Goal: Task Accomplishment & Management: Manage account settings

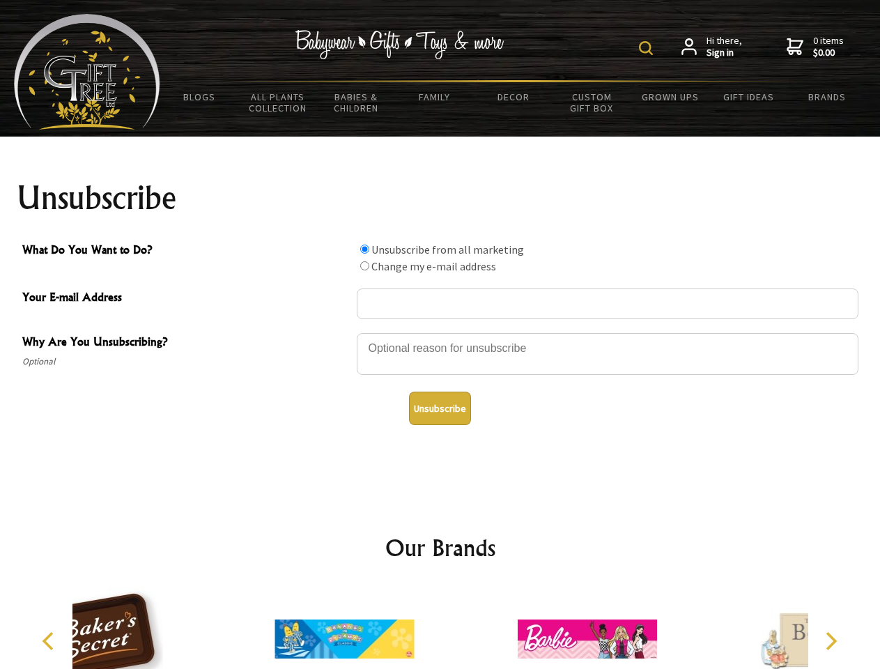
click at [648, 48] on img at bounding box center [646, 48] width 14 height 14
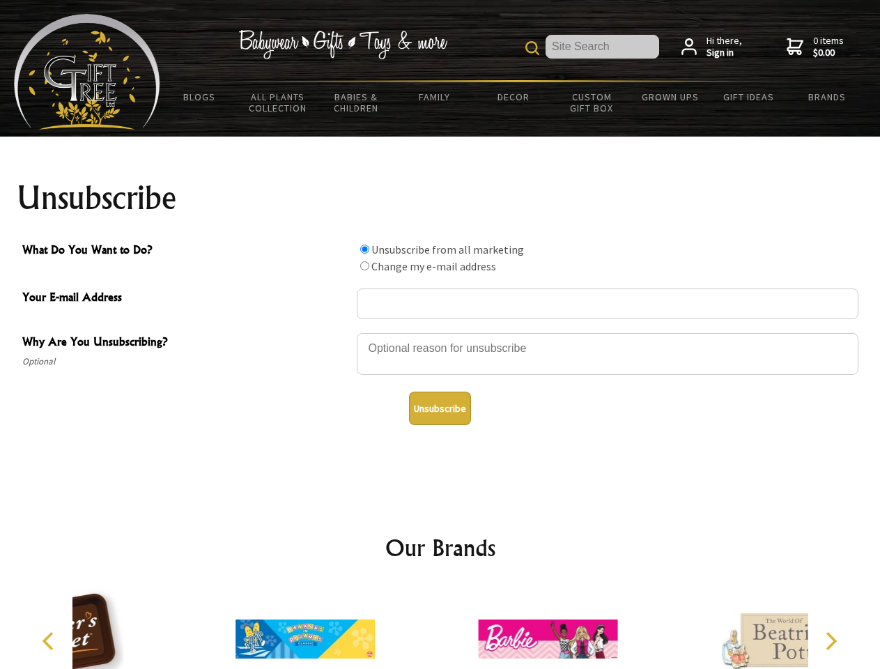
click at [440, 332] on div at bounding box center [607, 356] width 501 height 49
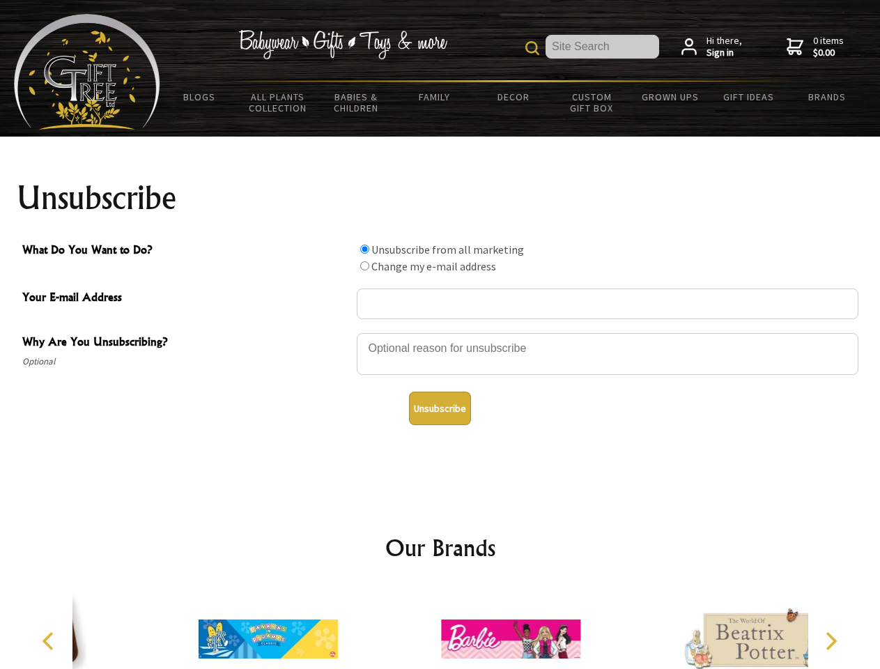
click at [364, 249] on input "What Do You Want to Do?" at bounding box center [364, 248] width 9 height 9
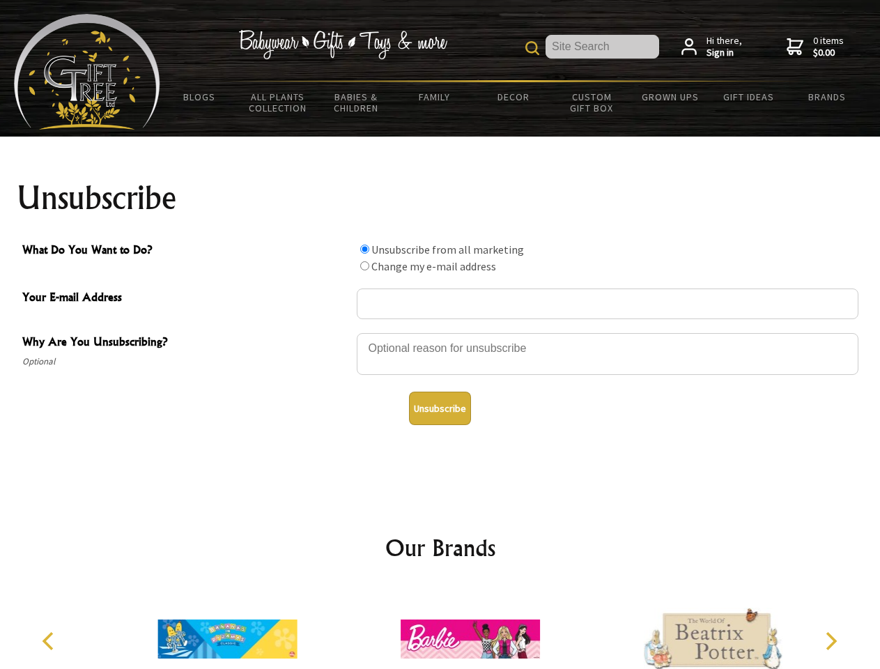
click at [364, 265] on input "What Do You Want to Do?" at bounding box center [364, 265] width 9 height 9
radio input "true"
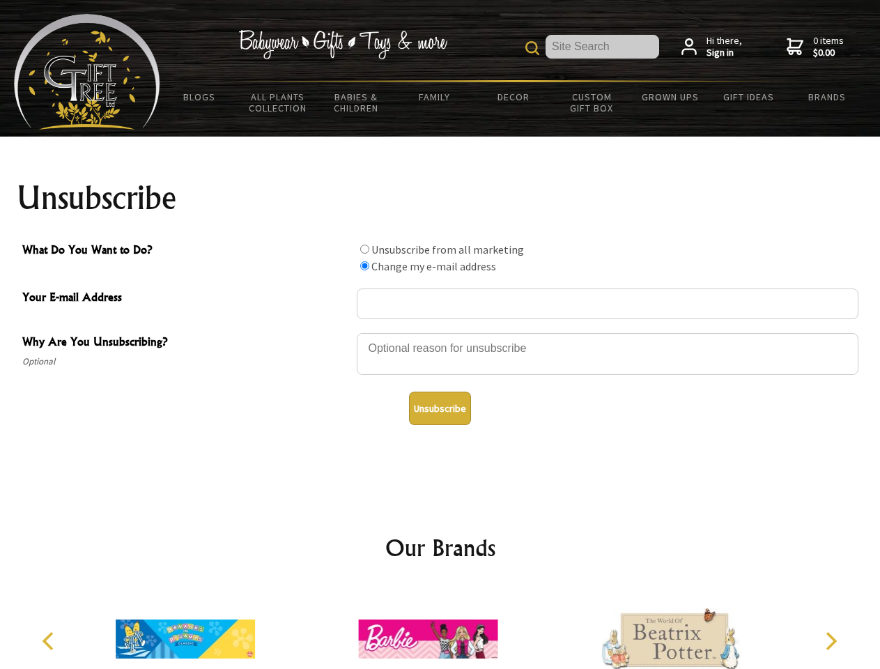
click at [439, 408] on button "Unsubscribe" at bounding box center [440, 407] width 62 height 33
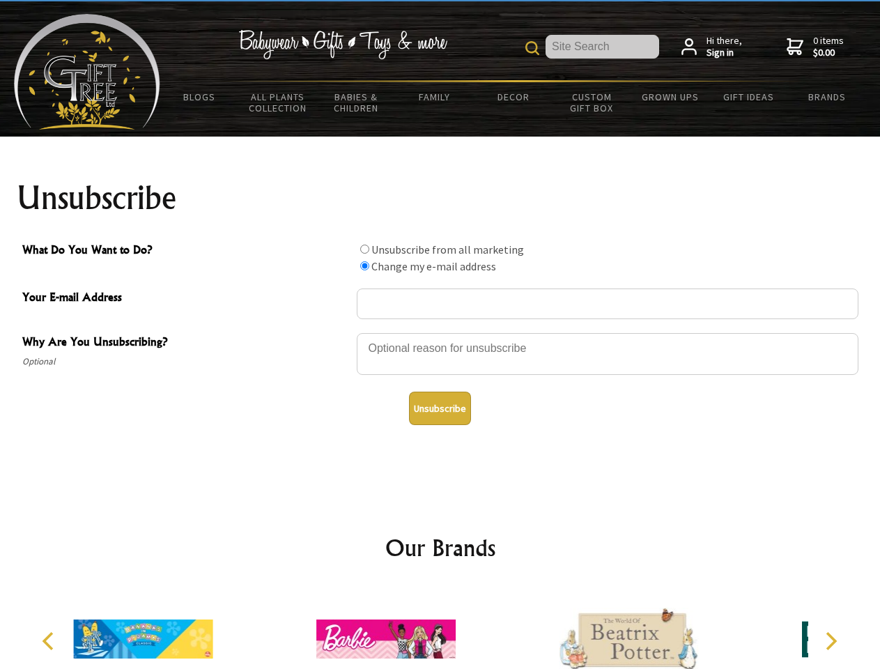
click at [440, 628] on img at bounding box center [385, 638] width 139 height 104
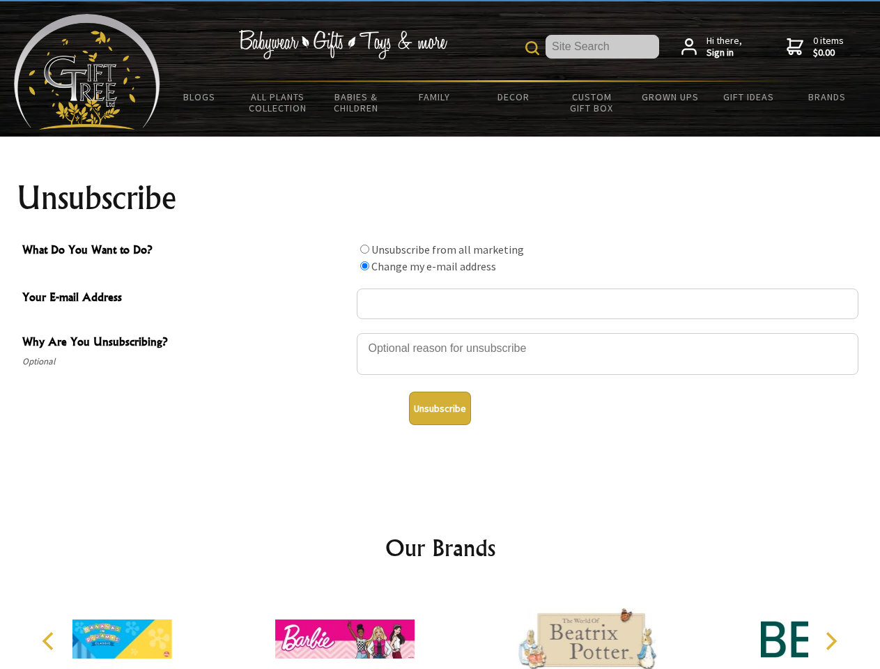
click at [50, 641] on icon "Previous" at bounding box center [49, 641] width 18 height 18
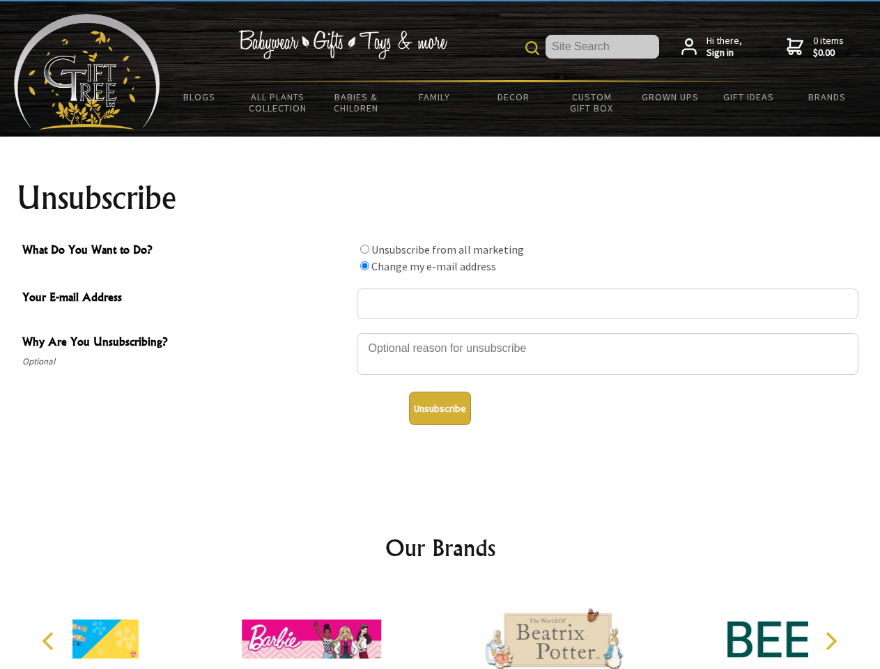
click at [830, 641] on icon "Next" at bounding box center [829, 641] width 18 height 18
